Goal: Information Seeking & Learning: Learn about a topic

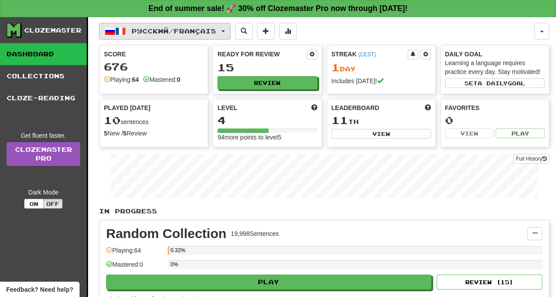
click at [231, 30] on button "Русский / Français" at bounding box center [165, 31] width 132 height 17
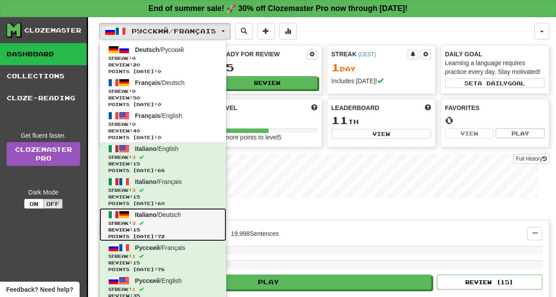
click at [164, 217] on span "Italiano / Deutsch" at bounding box center [158, 214] width 46 height 7
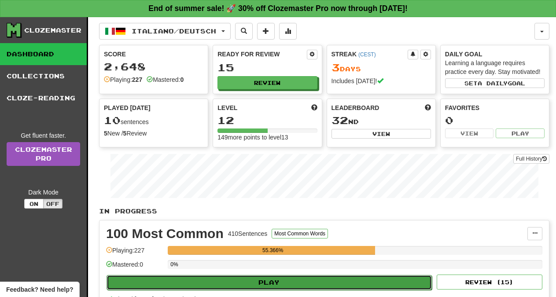
click at [293, 285] on button "Play" at bounding box center [268, 282] width 325 height 15
select select "**"
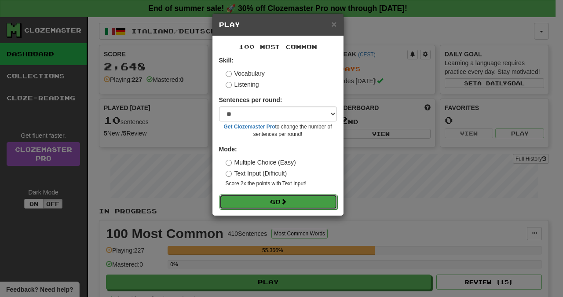
click at [271, 201] on button "Go" at bounding box center [279, 201] width 118 height 15
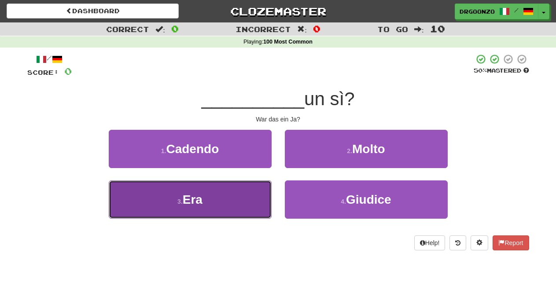
click at [210, 210] on button "3 . Era" at bounding box center [190, 199] width 163 height 38
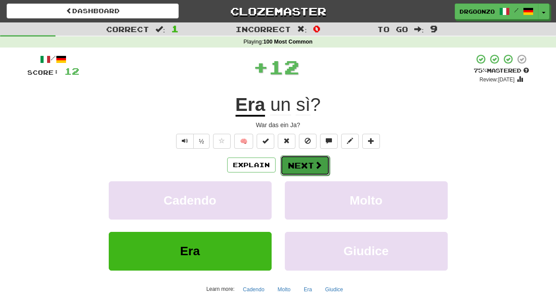
click at [304, 171] on button "Next" at bounding box center [304, 165] width 49 height 20
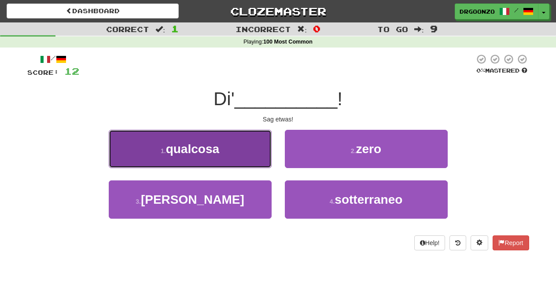
click at [229, 158] on button "1 . qualcosa" at bounding box center [190, 149] width 163 height 38
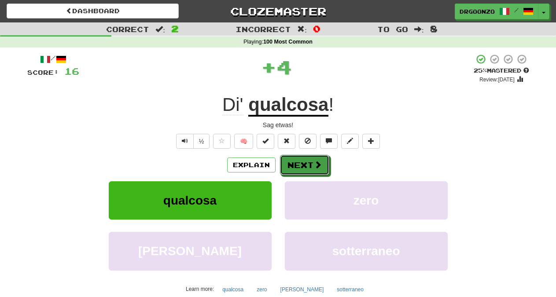
click at [309, 163] on button "Next" at bounding box center [304, 165] width 49 height 20
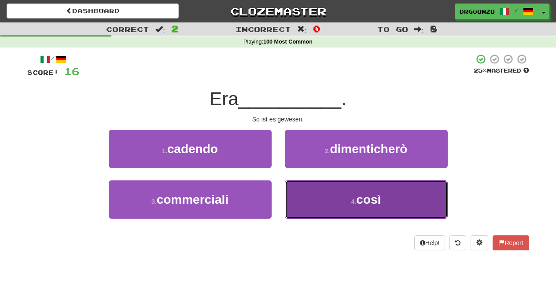
click at [356, 204] on small "4 ." at bounding box center [353, 201] width 5 height 7
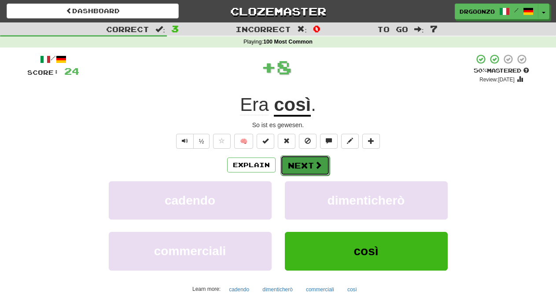
click at [313, 165] on button "Next" at bounding box center [304, 165] width 49 height 20
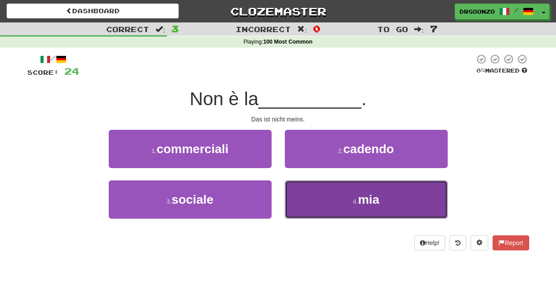
click at [363, 200] on span "mia" at bounding box center [368, 200] width 21 height 14
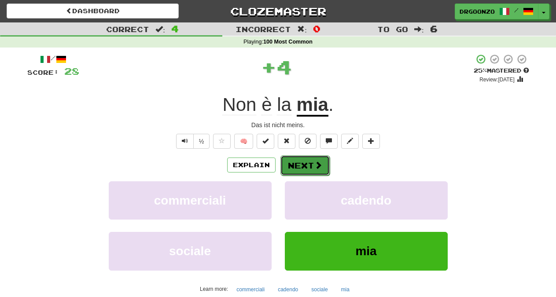
click at [297, 162] on button "Next" at bounding box center [304, 165] width 49 height 20
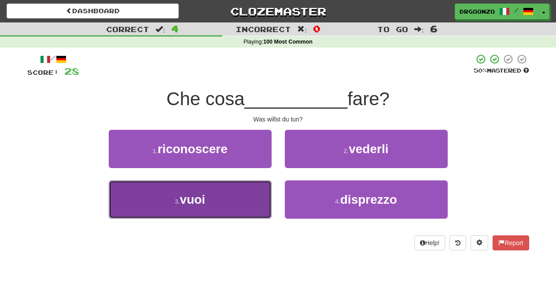
click at [236, 197] on button "3 . vuoi" at bounding box center [190, 199] width 163 height 38
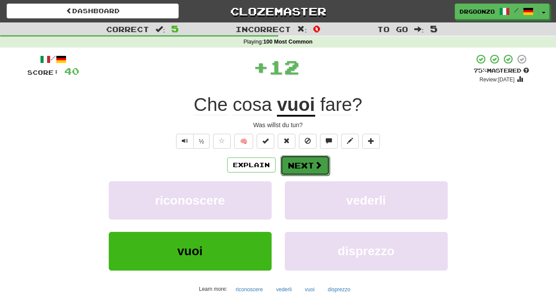
click at [308, 165] on button "Next" at bounding box center [304, 165] width 49 height 20
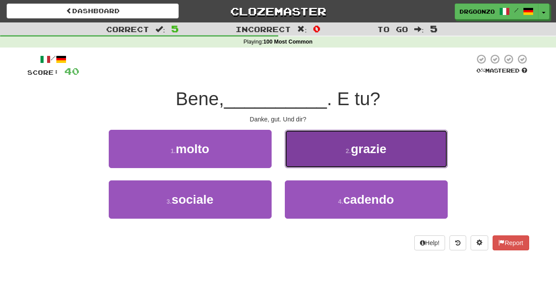
click at [338, 152] on button "2 . grazie" at bounding box center [366, 149] width 163 height 38
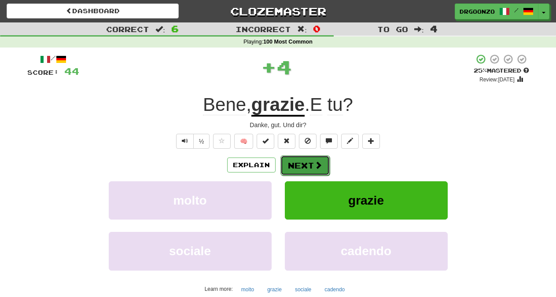
click at [306, 168] on button "Next" at bounding box center [304, 165] width 49 height 20
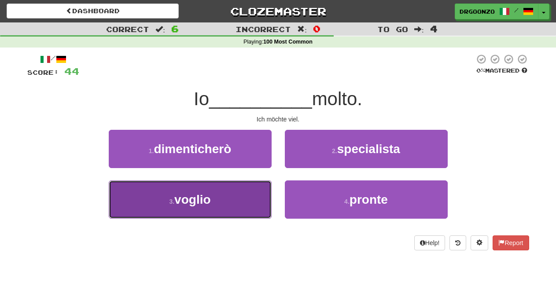
click at [234, 193] on button "3 . voglio" at bounding box center [190, 199] width 163 height 38
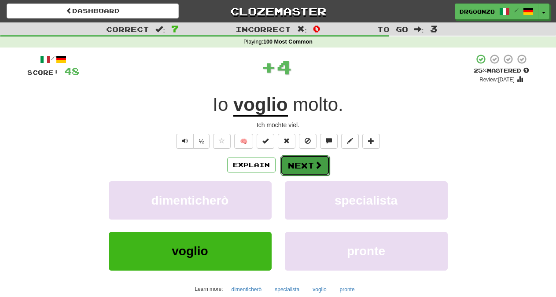
click at [301, 162] on button "Next" at bounding box center [304, 165] width 49 height 20
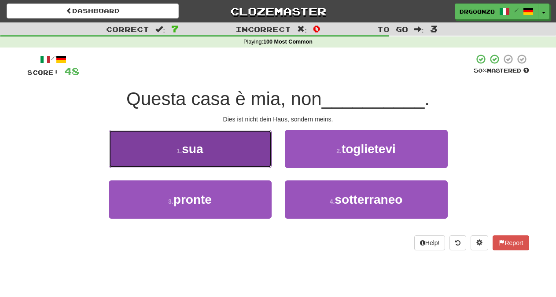
click at [229, 164] on button "1 . sua" at bounding box center [190, 149] width 163 height 38
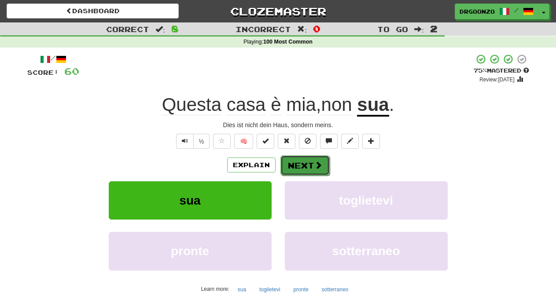
click at [295, 166] on button "Next" at bounding box center [304, 165] width 49 height 20
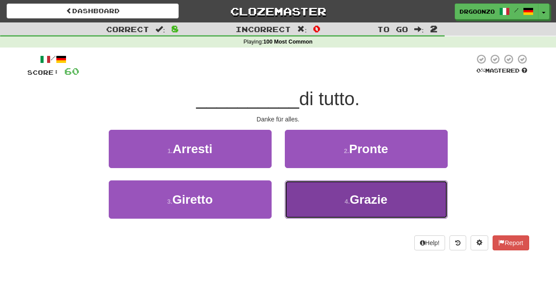
click at [336, 194] on button "4 . Grazie" at bounding box center [366, 199] width 163 height 38
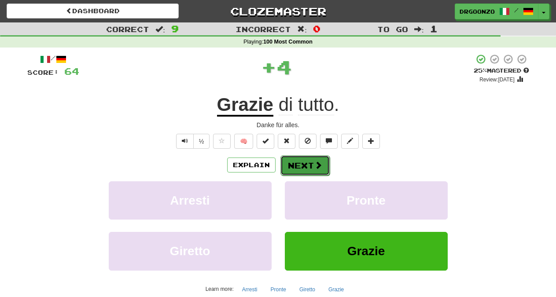
click at [299, 165] on button "Next" at bounding box center [304, 165] width 49 height 20
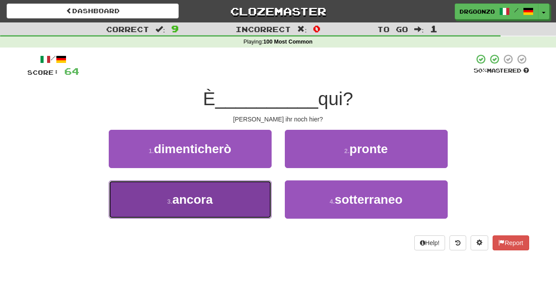
click at [232, 192] on button "3 . ancora" at bounding box center [190, 199] width 163 height 38
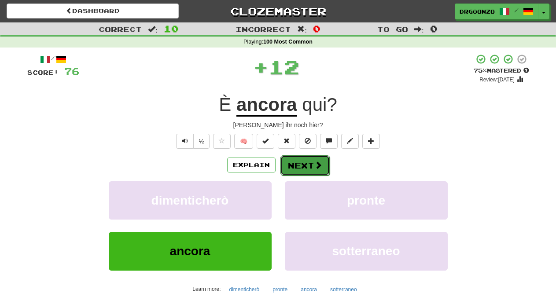
click at [312, 166] on button "Next" at bounding box center [304, 165] width 49 height 20
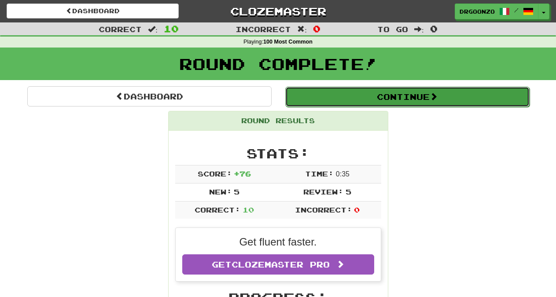
click at [405, 97] on button "Continue" at bounding box center [407, 97] width 244 height 20
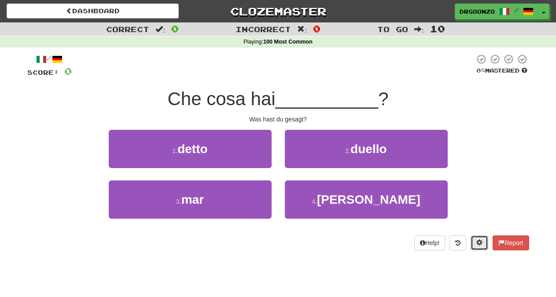
click at [480, 242] on span at bounding box center [479, 242] width 6 height 6
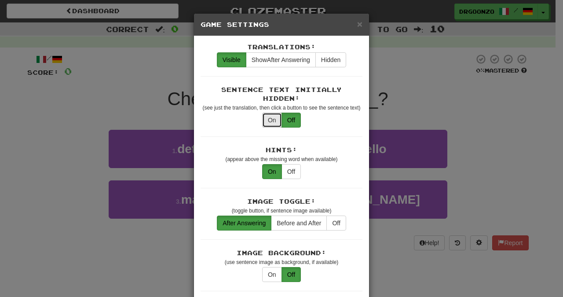
click at [267, 117] on button "On" at bounding box center [272, 120] width 20 height 15
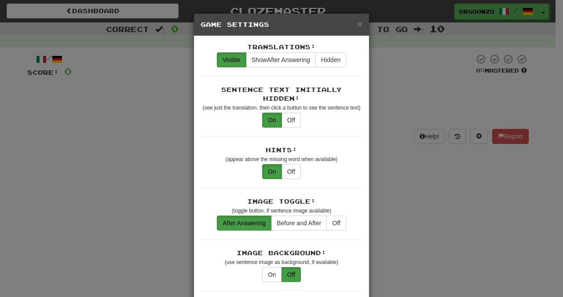
click at [429, 203] on div "× Game Settings Translations: Visible Show After Answering Hidden Sentence Text…" at bounding box center [281, 148] width 563 height 297
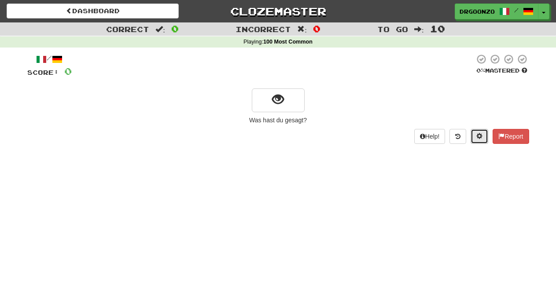
click at [473, 136] on button at bounding box center [479, 136] width 18 height 15
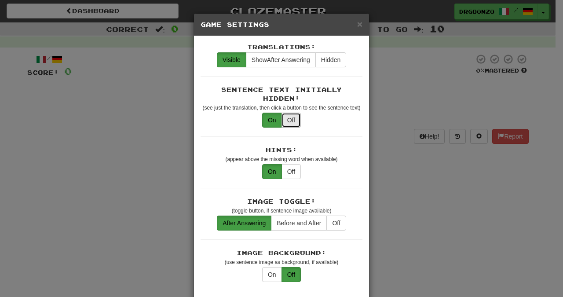
click at [289, 121] on button "Off" at bounding box center [291, 120] width 19 height 15
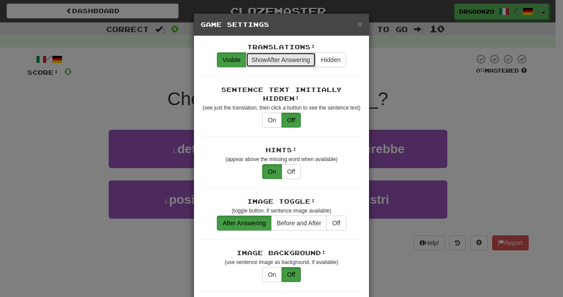
click at [272, 60] on span "Show After Answering" at bounding box center [281, 59] width 59 height 7
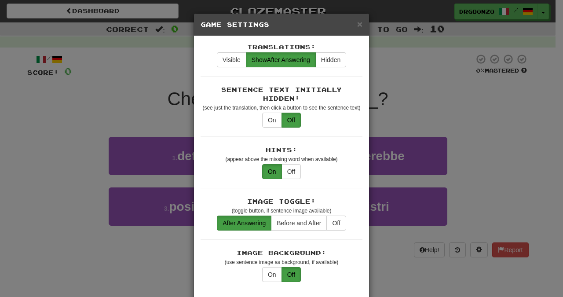
click at [419, 104] on div "× Game Settings Translations: Visible Show After Answering Hidden Sentence Text…" at bounding box center [281, 148] width 563 height 297
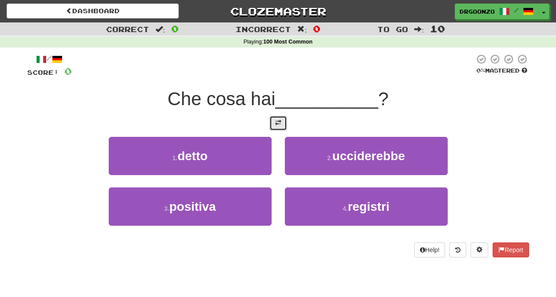
click at [275, 124] on span at bounding box center [278, 123] width 6 height 6
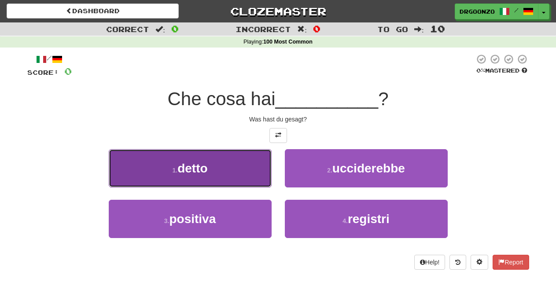
click at [239, 165] on button "1 . detto" at bounding box center [190, 168] width 163 height 38
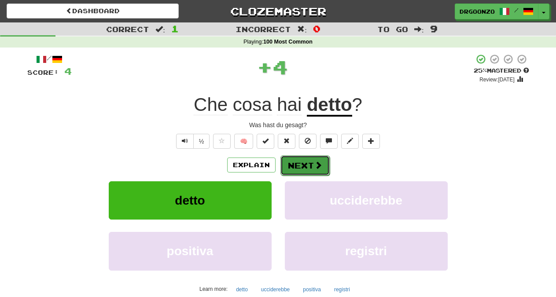
click at [295, 164] on button "Next" at bounding box center [304, 165] width 49 height 20
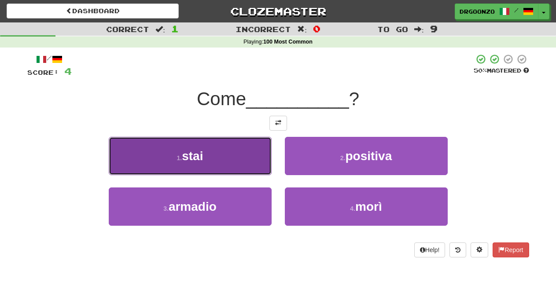
click at [240, 157] on button "1 . stai" at bounding box center [190, 156] width 163 height 38
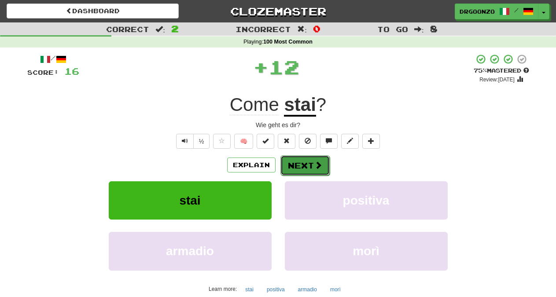
click at [304, 162] on button "Next" at bounding box center [304, 165] width 49 height 20
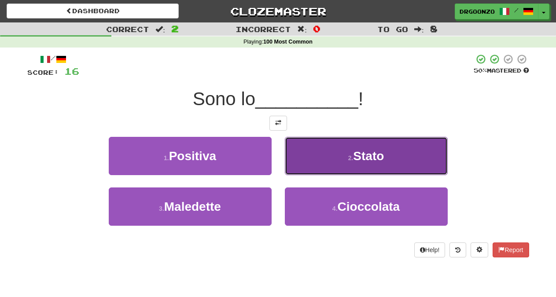
click at [375, 158] on span "Stato" at bounding box center [368, 156] width 31 height 14
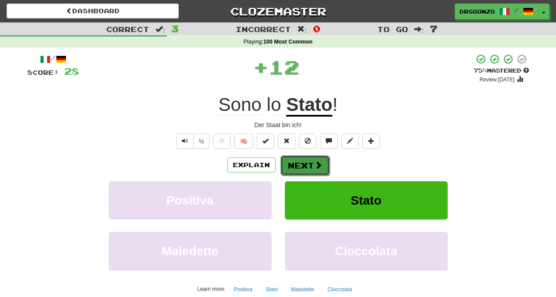
click at [309, 162] on button "Next" at bounding box center [304, 165] width 49 height 20
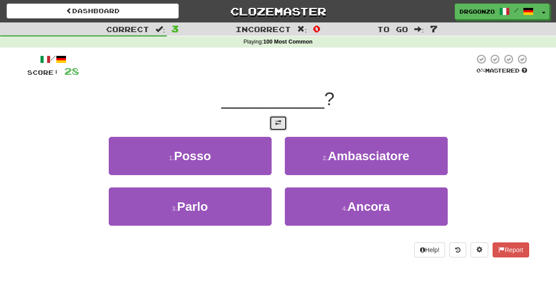
click at [282, 124] on button at bounding box center [278, 123] width 18 height 15
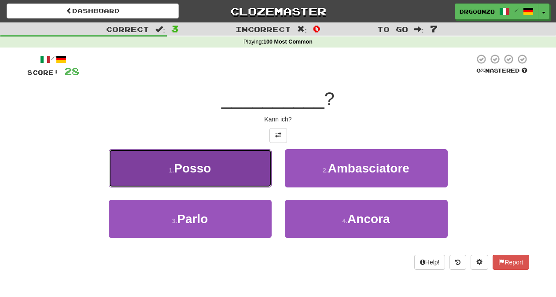
click at [230, 171] on button "1 . Posso" at bounding box center [190, 168] width 163 height 38
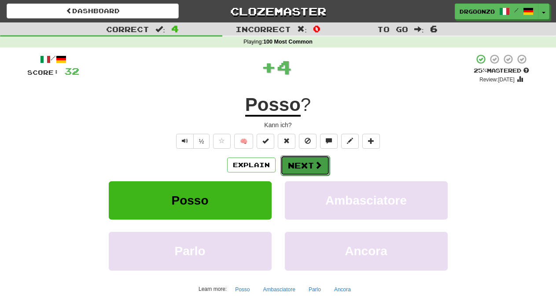
click at [307, 166] on button "Next" at bounding box center [304, 165] width 49 height 20
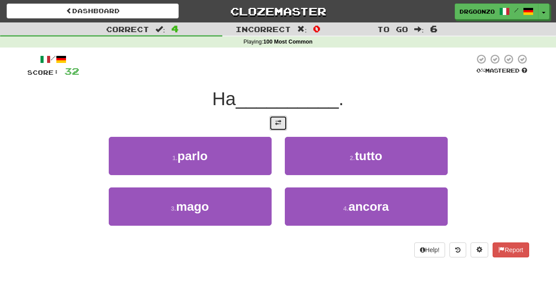
click at [282, 121] on button at bounding box center [278, 123] width 18 height 15
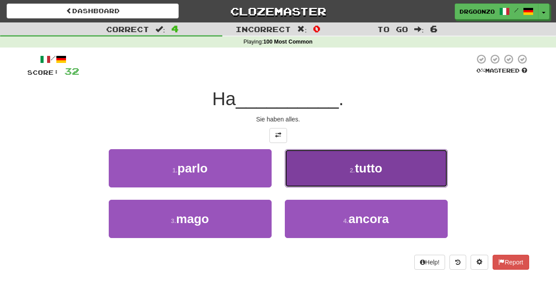
click at [363, 170] on span "tutto" at bounding box center [368, 168] width 27 height 14
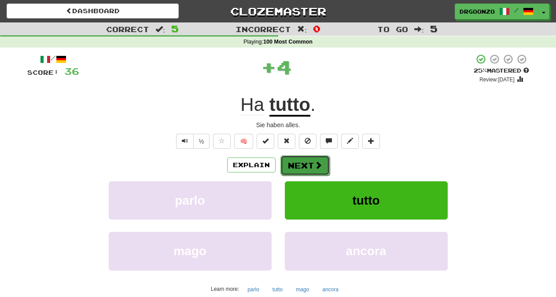
click at [308, 164] on button "Next" at bounding box center [304, 165] width 49 height 20
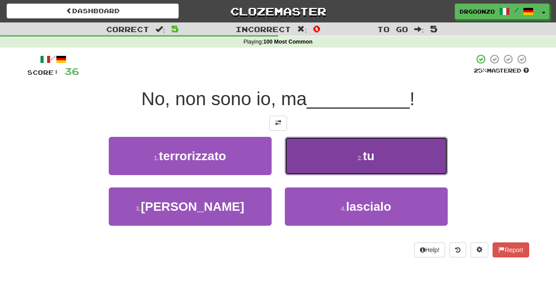
click at [375, 164] on button "2 . tu" at bounding box center [366, 156] width 163 height 38
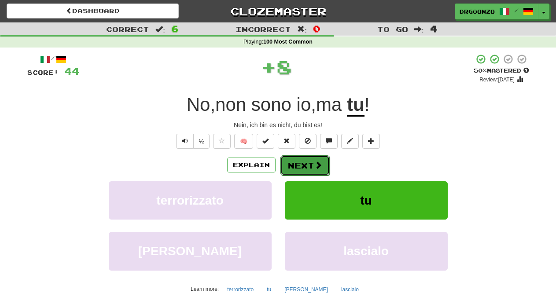
click at [310, 166] on button "Next" at bounding box center [304, 165] width 49 height 20
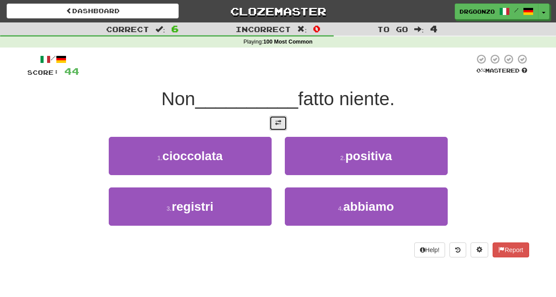
click at [280, 122] on span at bounding box center [278, 123] width 6 height 6
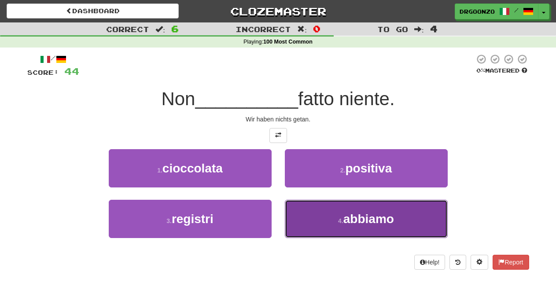
click at [360, 214] on span "abbiamo" at bounding box center [368, 219] width 51 height 14
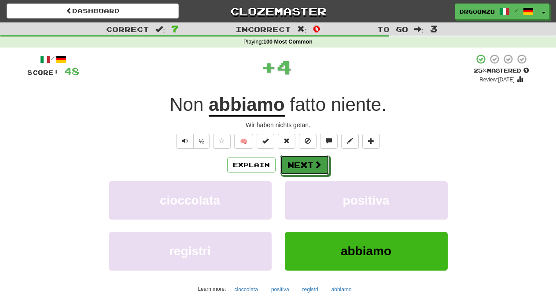
click at [319, 162] on span at bounding box center [318, 165] width 8 height 8
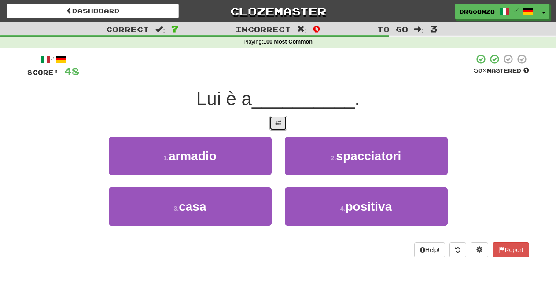
click at [278, 121] on span at bounding box center [278, 123] width 6 height 6
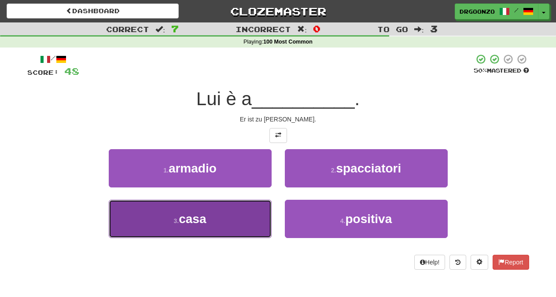
click at [237, 210] on button "3 . casa" at bounding box center [190, 219] width 163 height 38
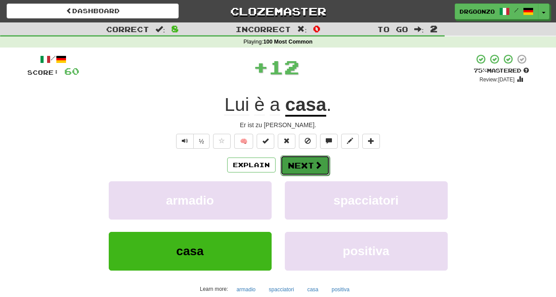
click at [317, 167] on span at bounding box center [318, 165] width 8 height 8
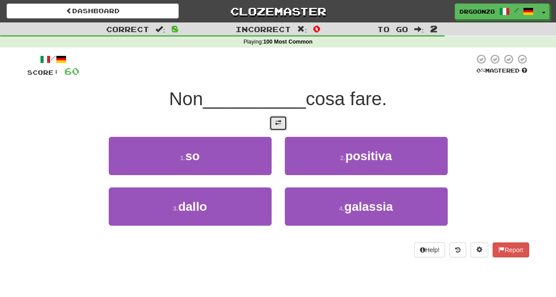
click at [277, 120] on span at bounding box center [278, 123] width 6 height 6
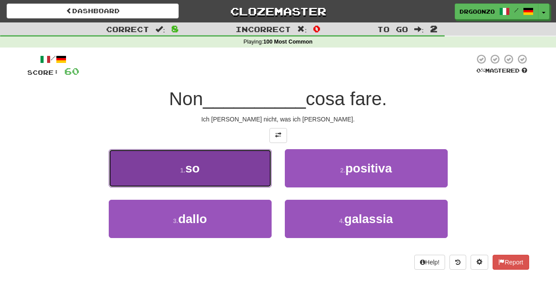
click at [240, 164] on button "1 . so" at bounding box center [190, 168] width 163 height 38
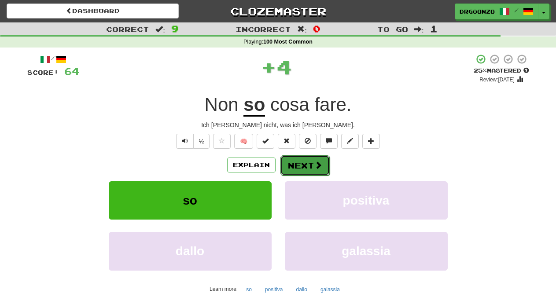
click at [308, 156] on button "Next" at bounding box center [304, 165] width 49 height 20
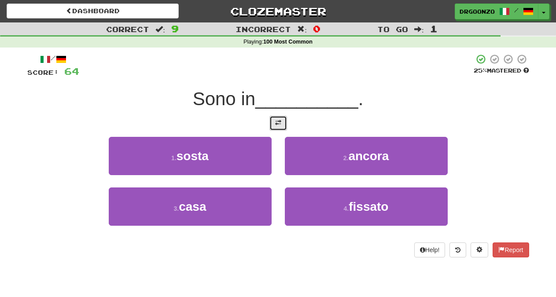
click at [276, 123] on span at bounding box center [278, 123] width 6 height 6
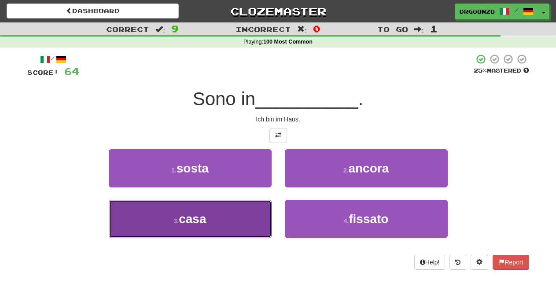
click at [231, 211] on button "3 . casa" at bounding box center [190, 219] width 163 height 38
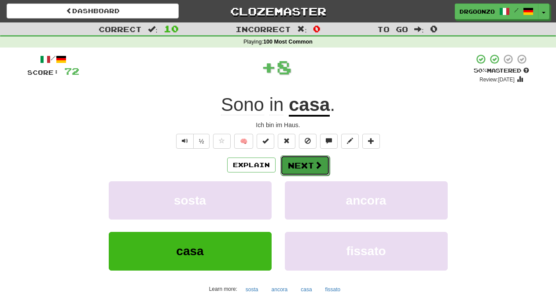
click at [301, 169] on button "Next" at bounding box center [304, 165] width 49 height 20
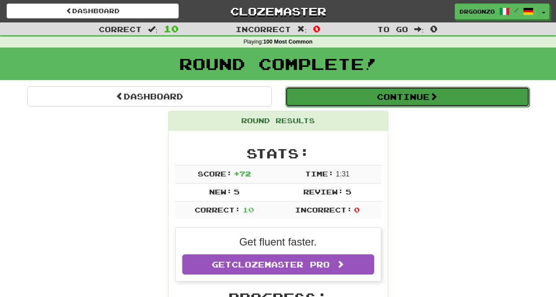
click at [409, 100] on button "Continue" at bounding box center [407, 97] width 244 height 20
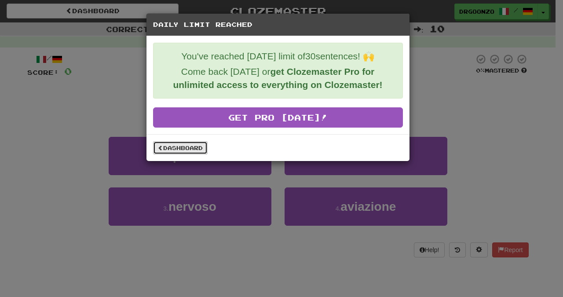
click at [168, 146] on link "Dashboard" at bounding box center [180, 147] width 55 height 13
